Goal: Find contact information: Find contact information

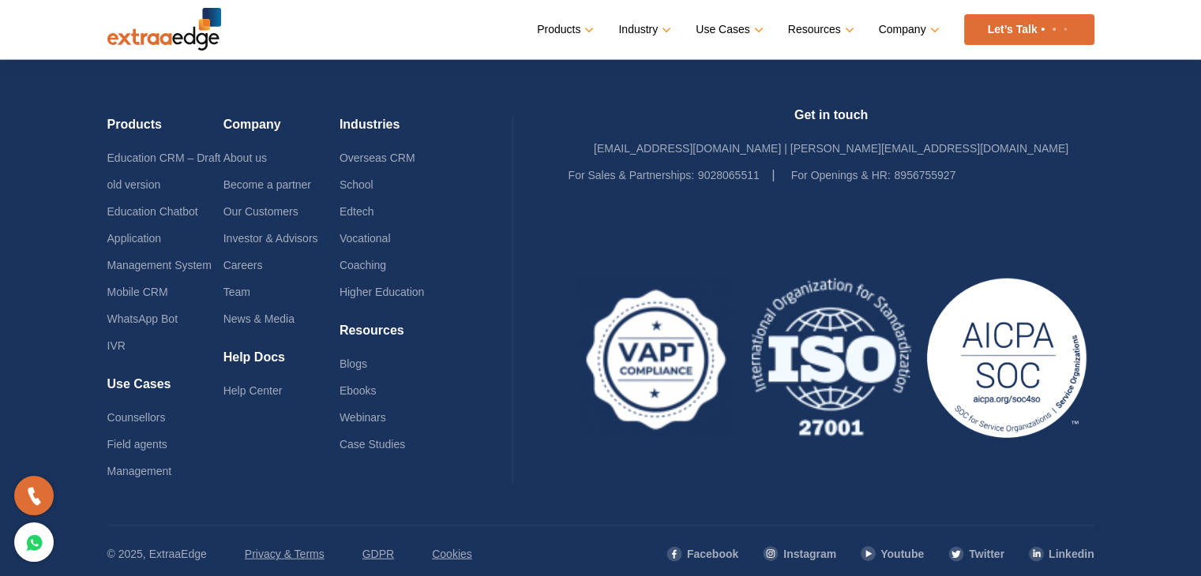
scroll to position [3854, 0]
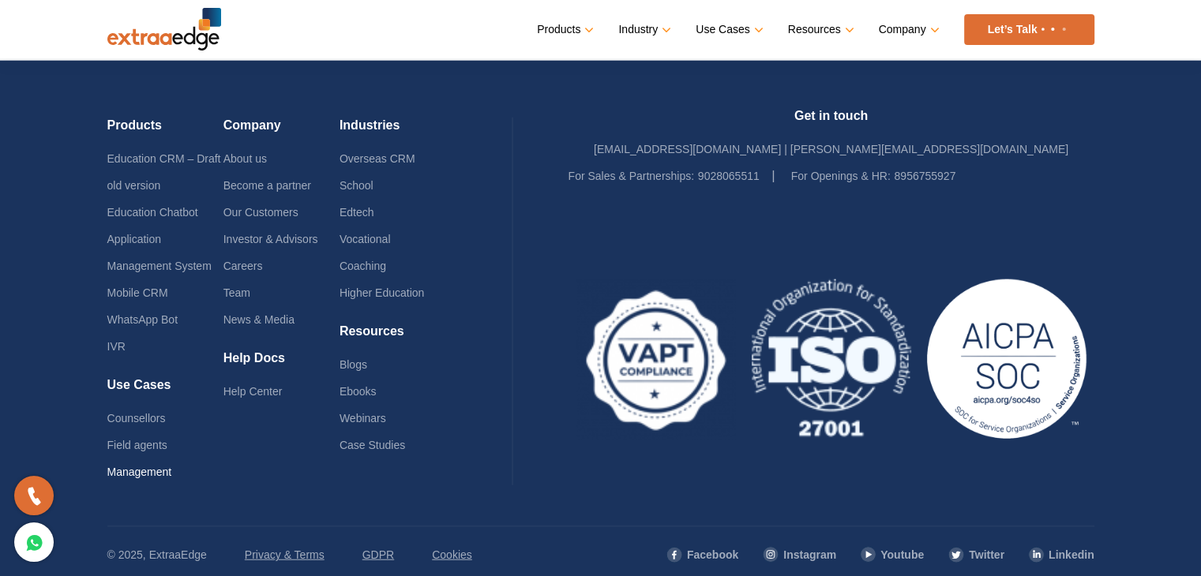
click at [142, 468] on link "Management" at bounding box center [139, 472] width 65 height 13
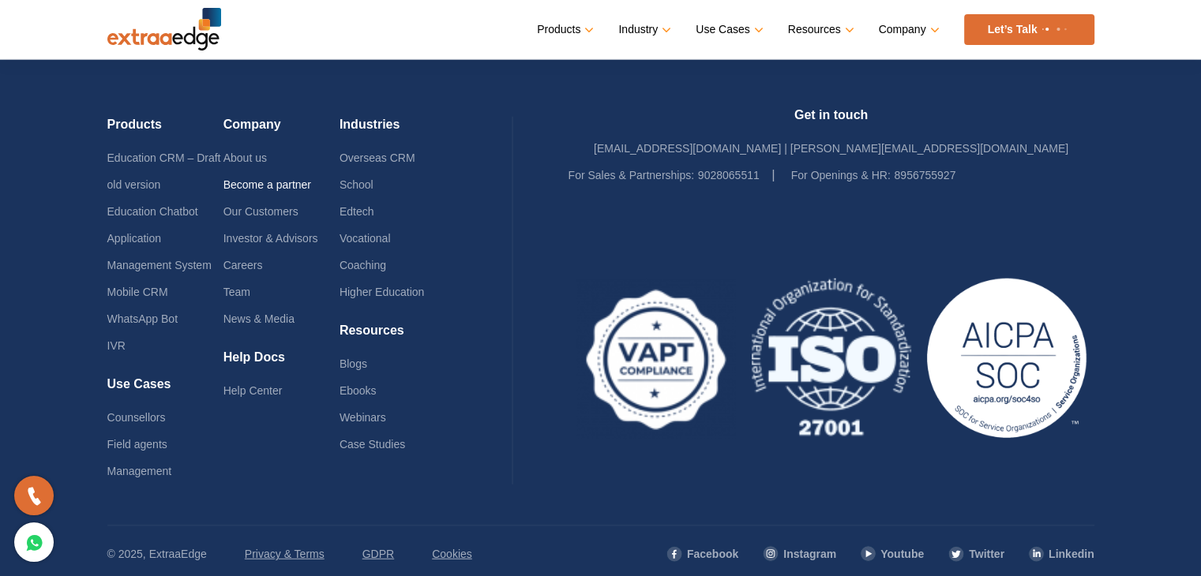
click at [283, 178] on link "Become a partner" at bounding box center [267, 184] width 88 height 13
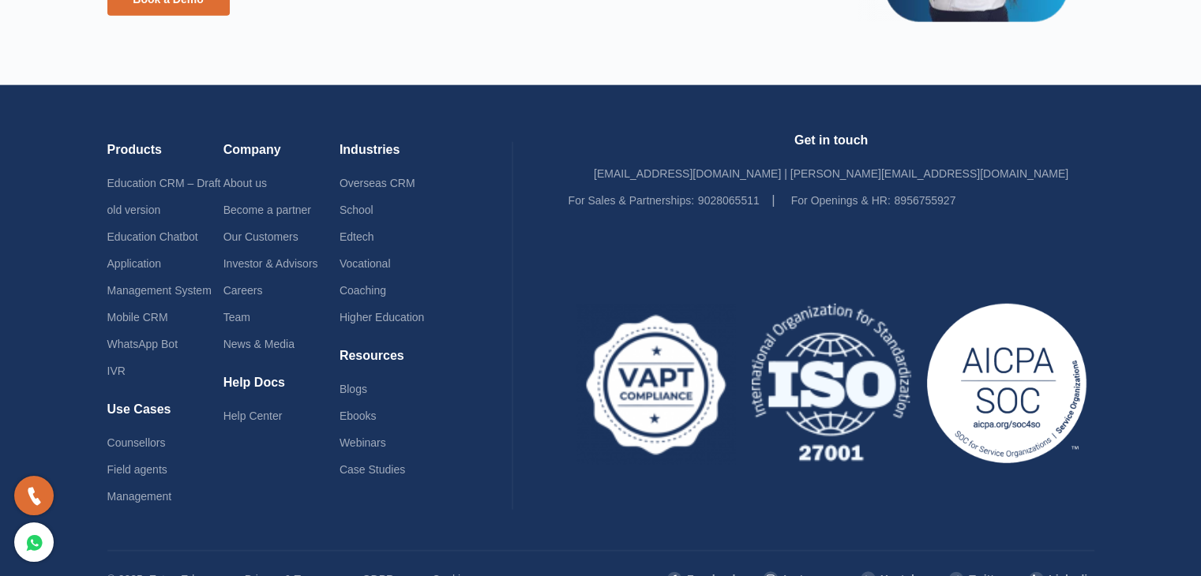
scroll to position [3899, 0]
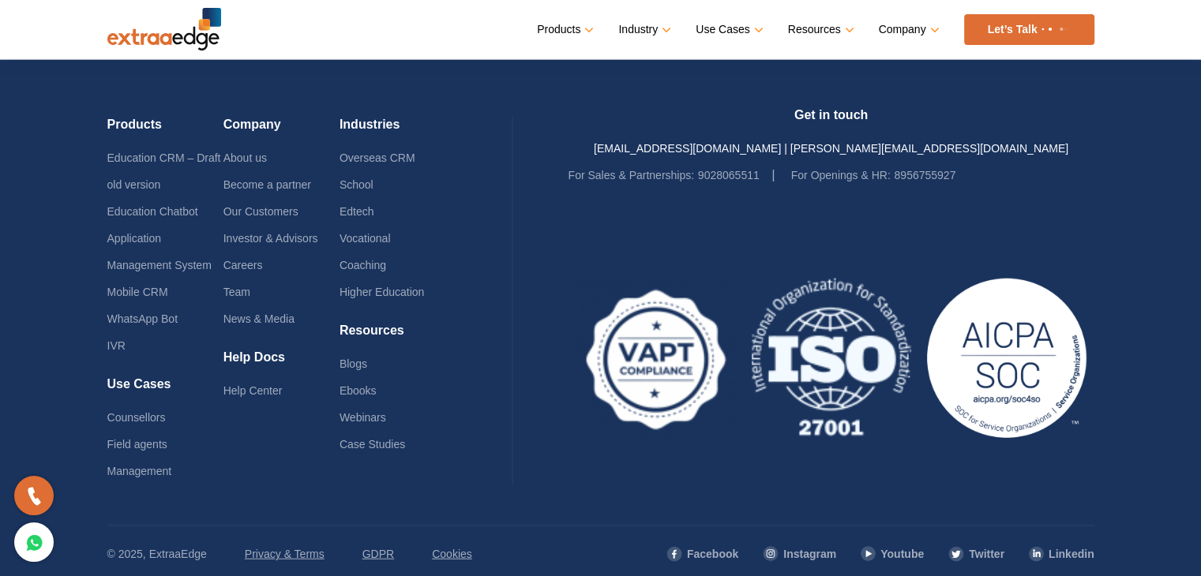
click at [726, 143] on link "[EMAIL_ADDRESS][DOMAIN_NAME] | [PERSON_NAME][EMAIL_ADDRESS][DOMAIN_NAME]" at bounding box center [831, 148] width 475 height 13
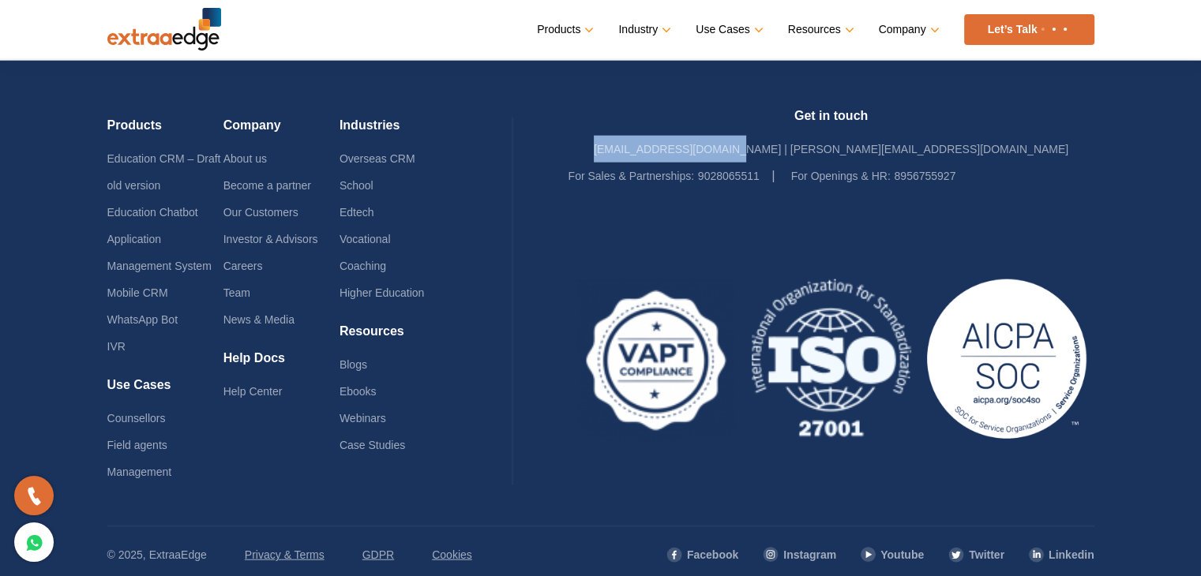
drag, startPoint x: 685, startPoint y: 143, endPoint x: 821, endPoint y: 152, distance: 136.1
click at [821, 152] on div "Get in touch [EMAIL_ADDRESS][DOMAIN_NAME] | [PERSON_NAME][EMAIL_ADDRESS][DOMAIN…" at bounding box center [832, 148] width 526 height 81
copy link "[EMAIL_ADDRESS][DOMAIN_NAME]"
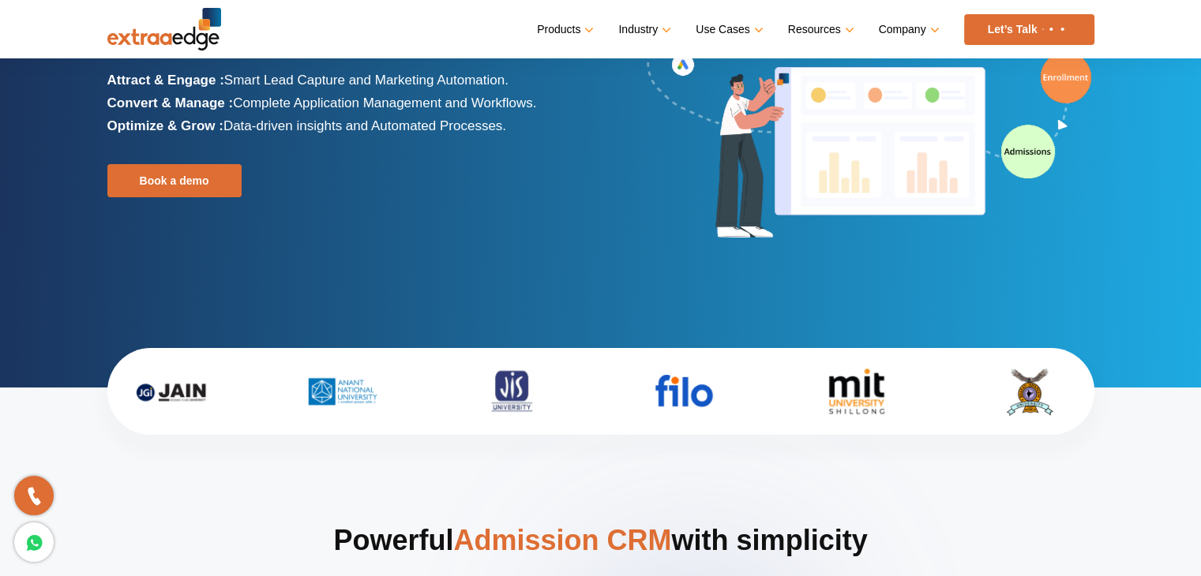
scroll to position [0, 0]
